Goal: Task Accomplishment & Management: Use online tool/utility

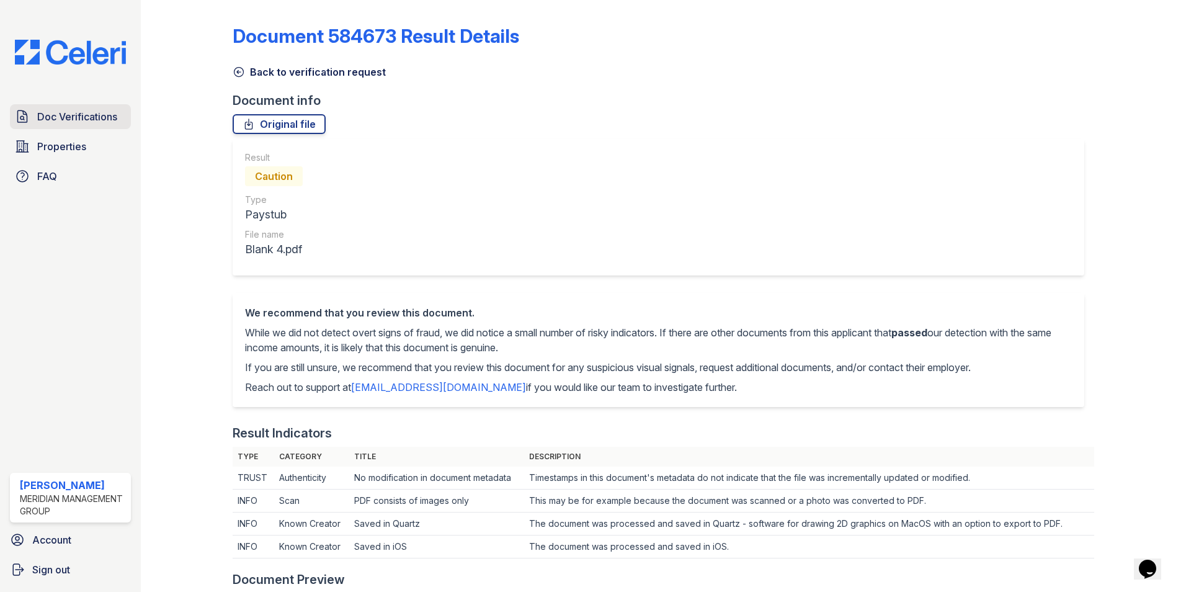
drag, startPoint x: 0, startPoint y: 0, endPoint x: 61, endPoint y: 112, distance: 127.1
click at [61, 112] on span "Doc Verifications" at bounding box center [77, 116] width 80 height 15
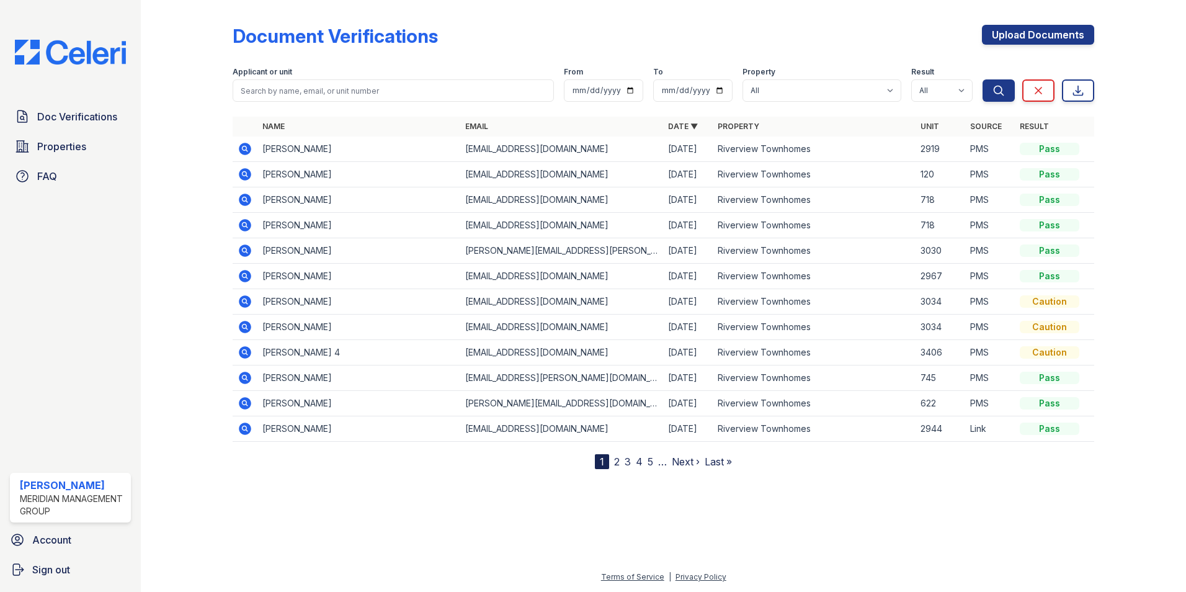
click at [617, 460] on link "2" at bounding box center [617, 461] width 6 height 12
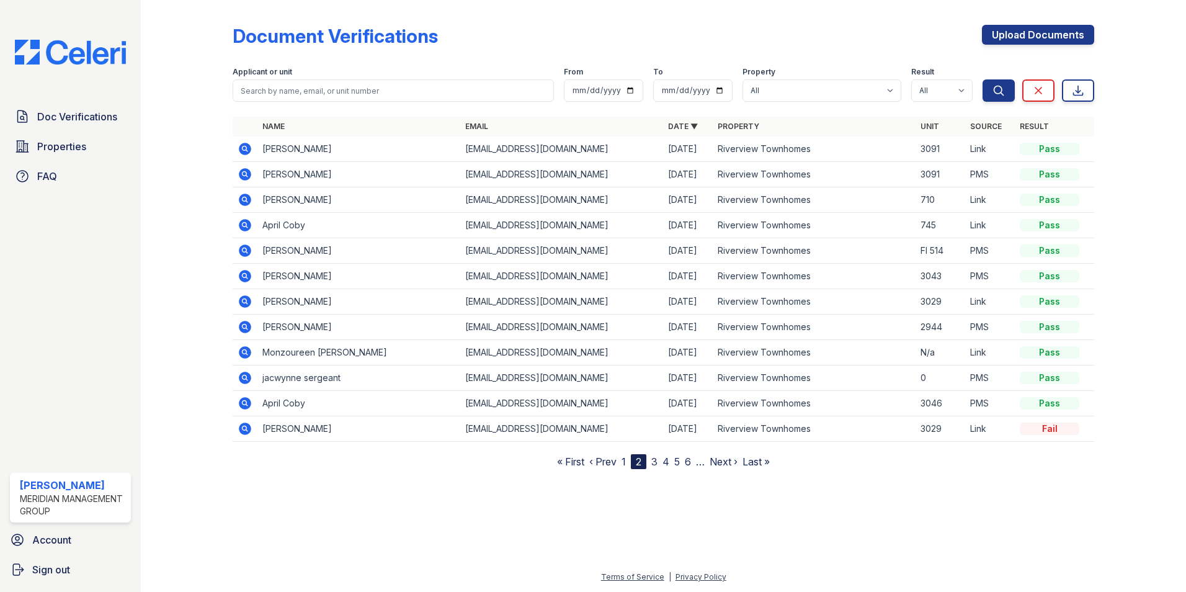
click at [622, 460] on link "1" at bounding box center [623, 461] width 4 height 12
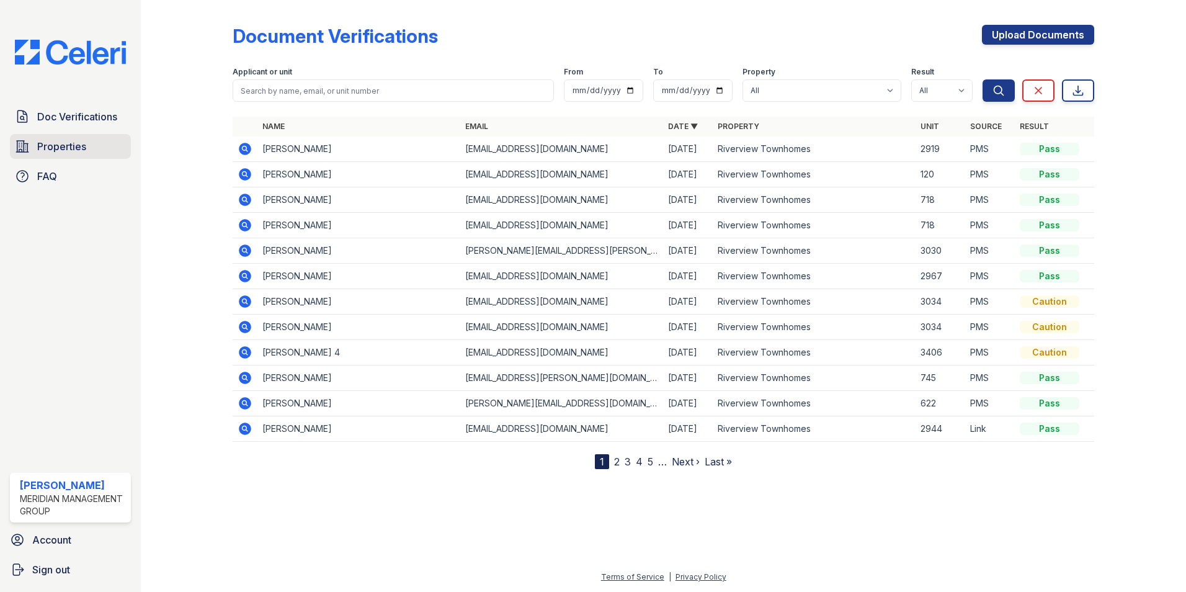
click at [61, 149] on span "Properties" at bounding box center [61, 146] width 49 height 15
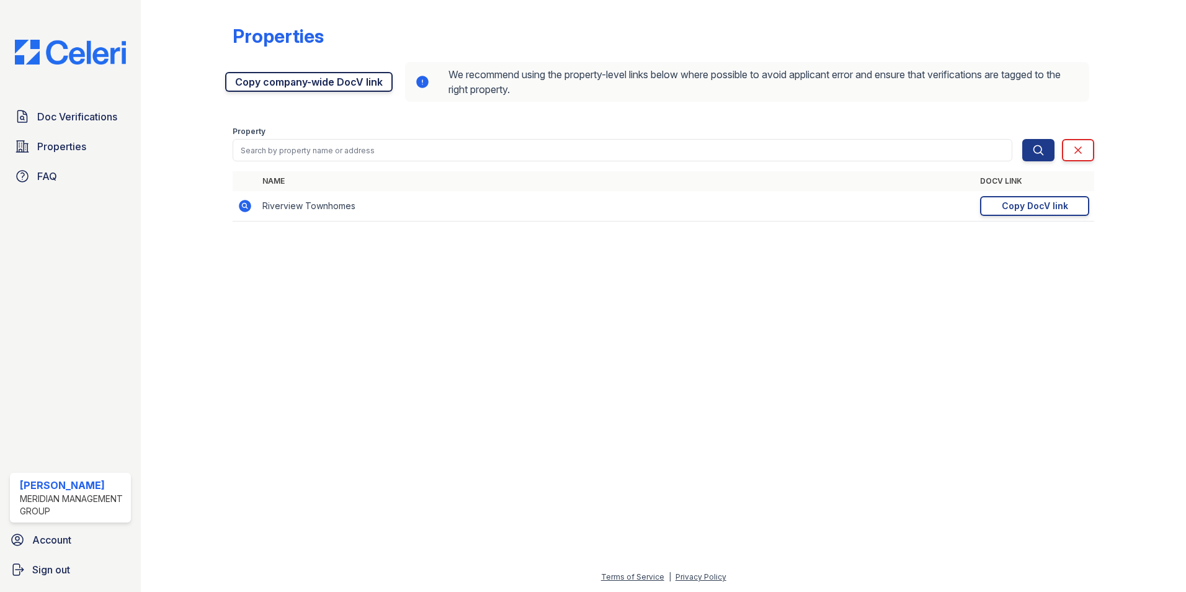
click at [290, 82] on link "Copy company-wide DocV link" at bounding box center [308, 82] width 167 height 20
